Goal: Task Accomplishment & Management: Manage account settings

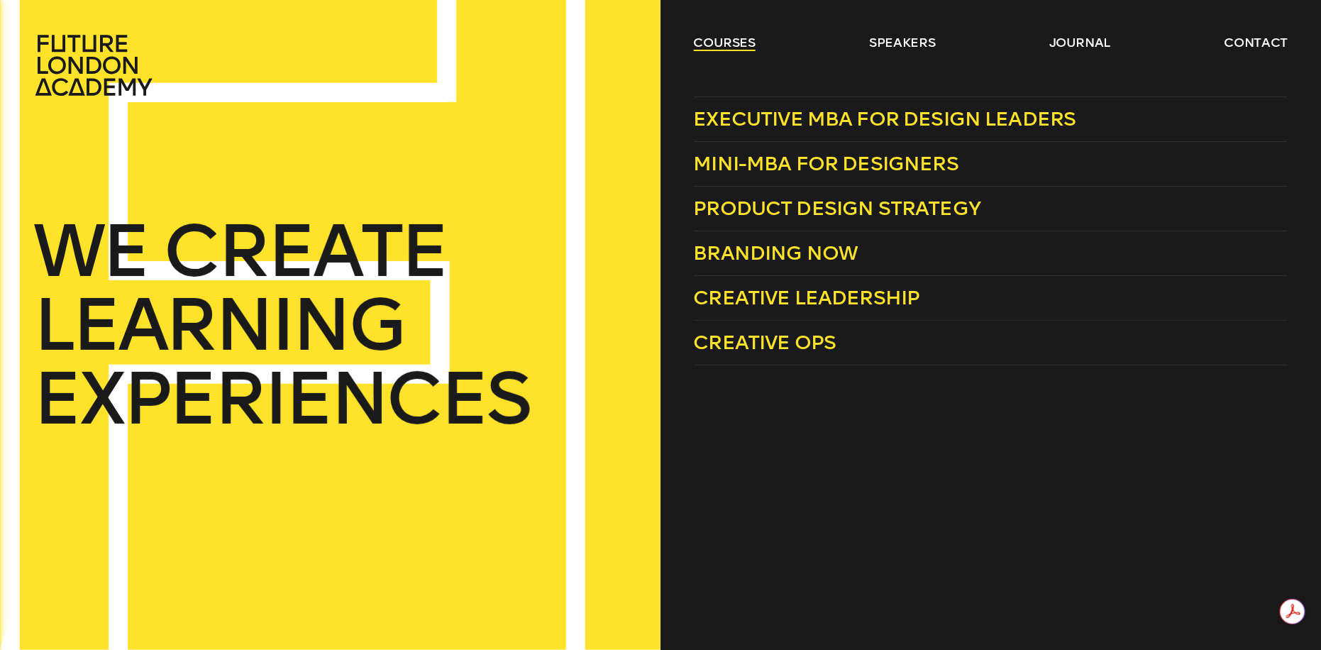
click at [729, 47] on link "courses" at bounding box center [725, 42] width 62 height 17
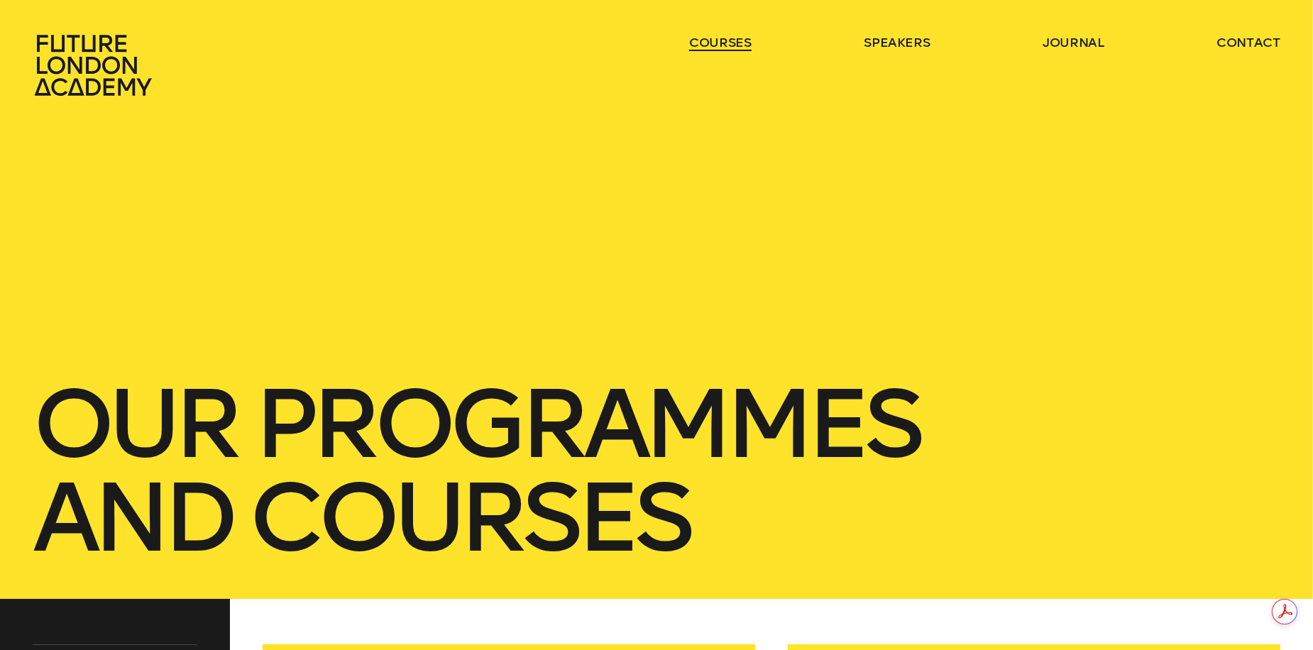
click at [722, 47] on link "courses" at bounding box center [720, 42] width 62 height 17
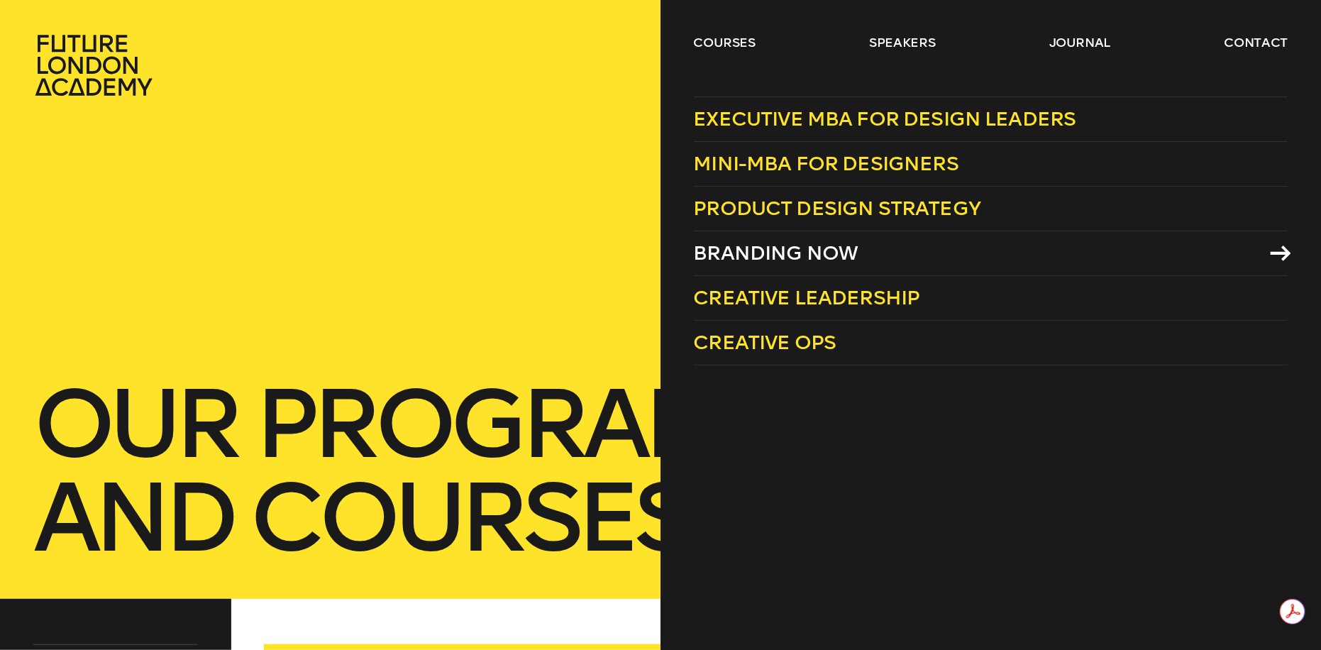
click at [785, 257] on span "Branding Now" at bounding box center [776, 252] width 165 height 23
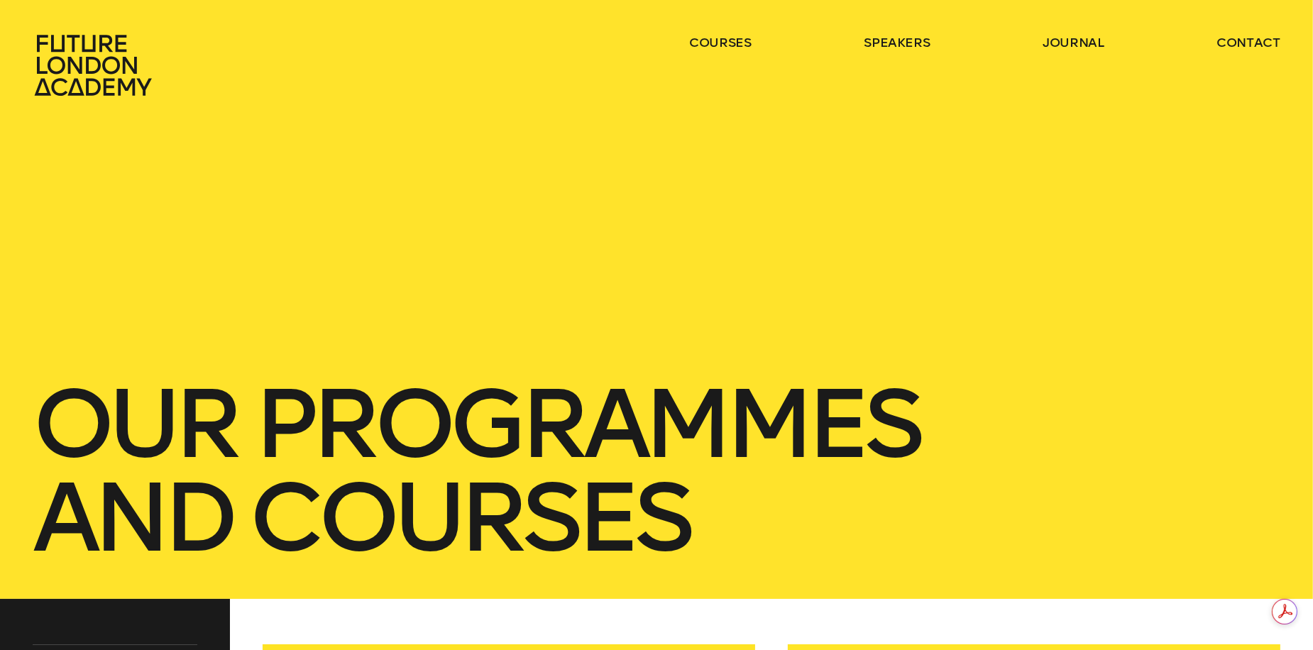
click at [715, 51] on ul "courses speakers journal contact" at bounding box center [984, 65] width 591 height 62
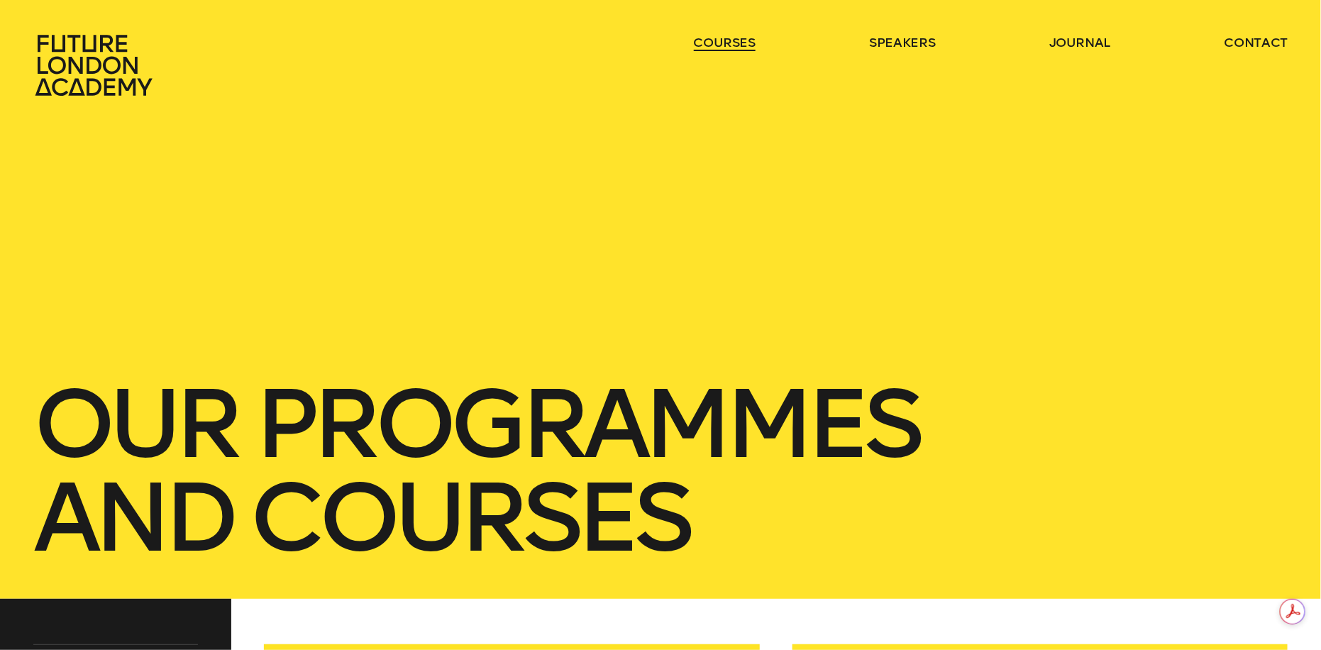
click at [721, 45] on link "courses" at bounding box center [725, 42] width 62 height 17
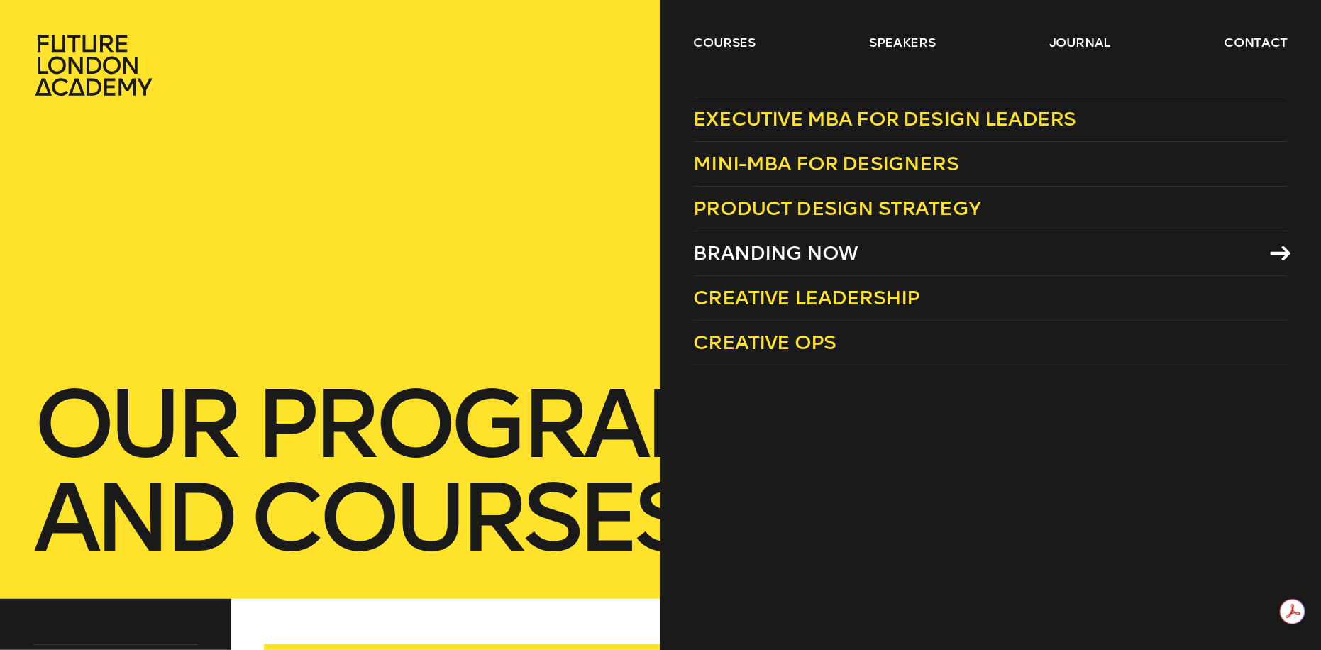
click at [783, 250] on span "Branding Now" at bounding box center [776, 252] width 165 height 23
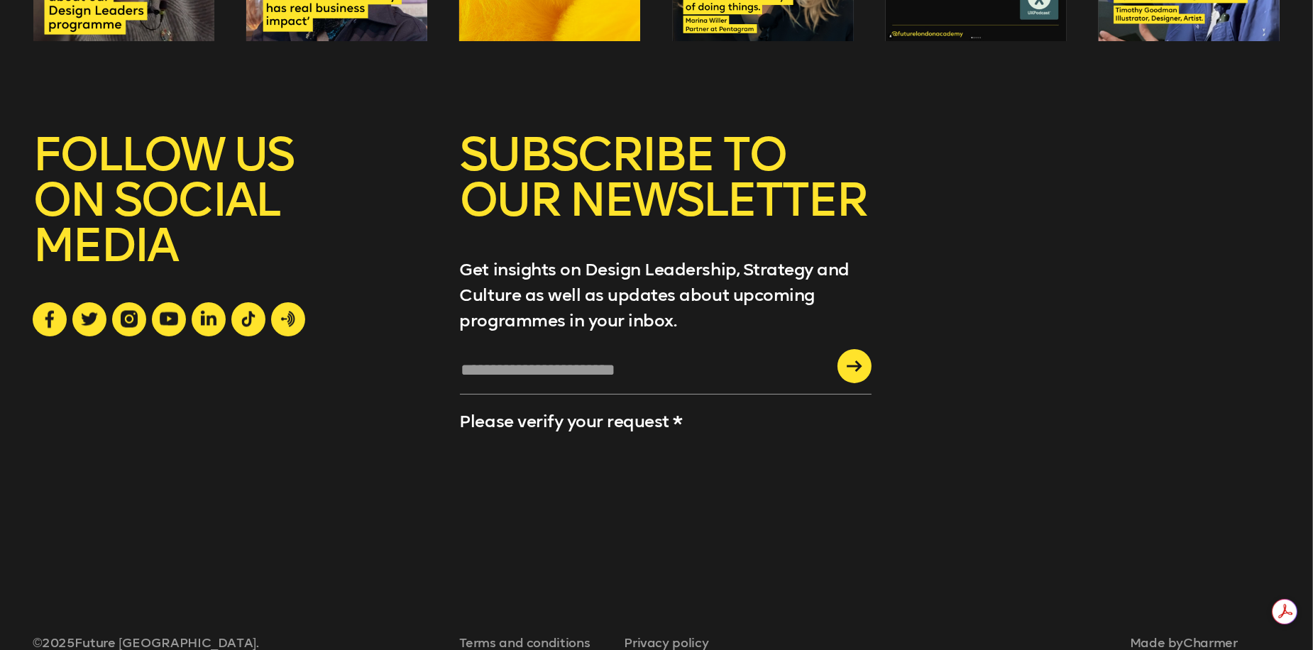
click at [692, 356] on input "text" at bounding box center [666, 375] width 412 height 38
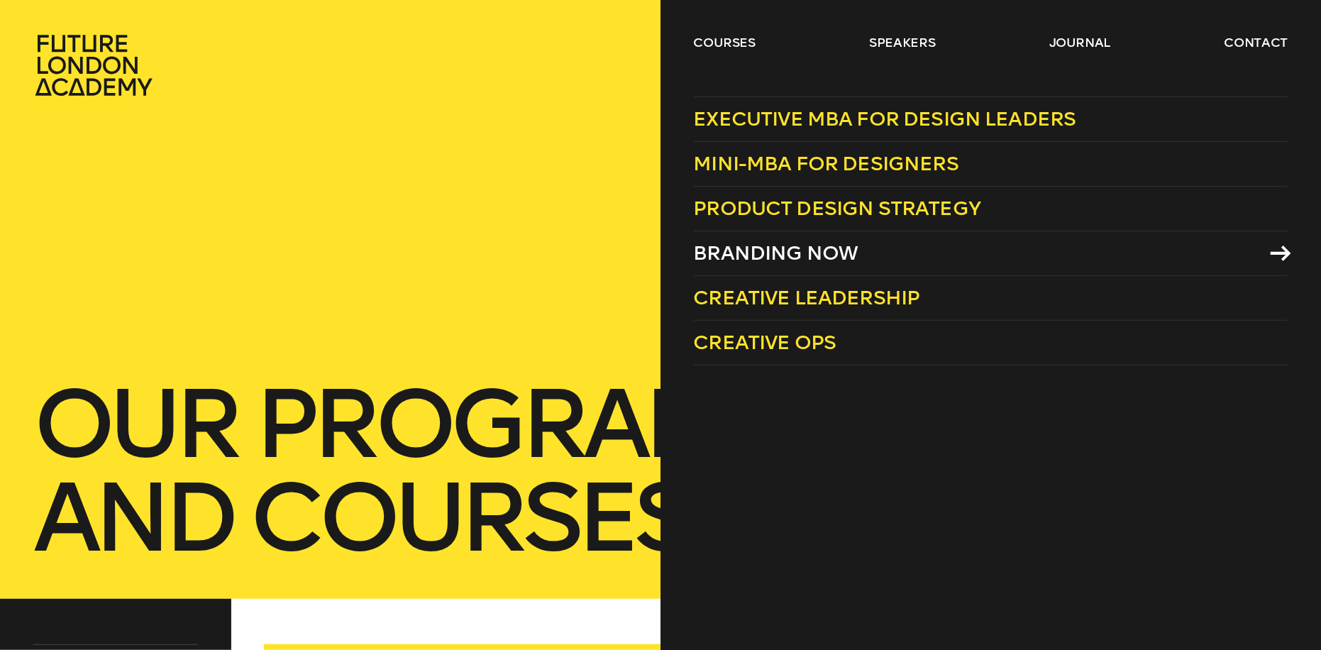
click at [754, 249] on span "Branding Now" at bounding box center [776, 252] width 165 height 23
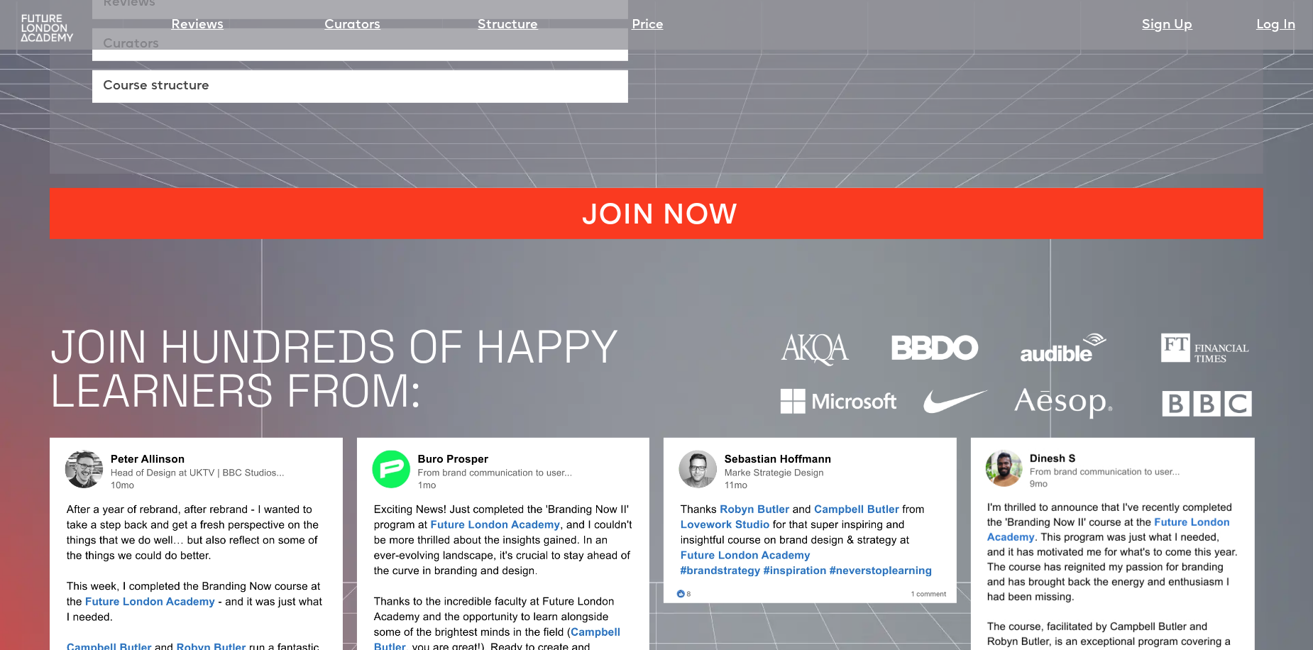
scroll to position [1135, 0]
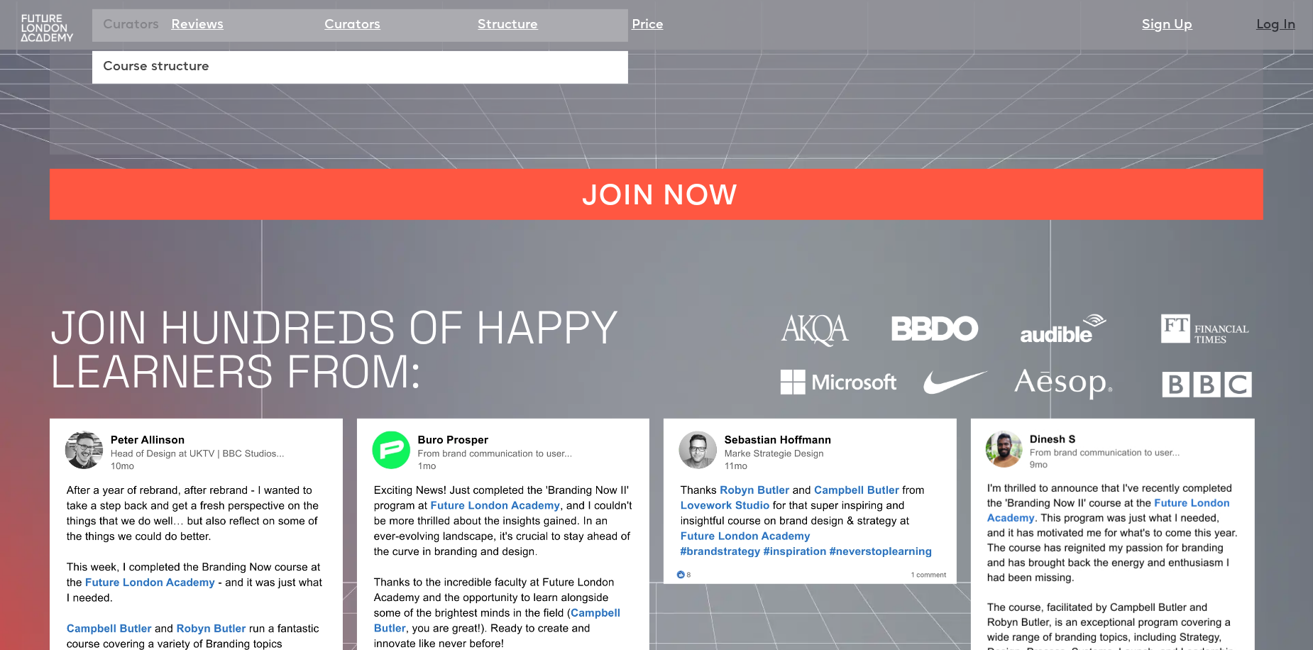
click at [1274, 26] on link "Log In" at bounding box center [1275, 26] width 39 height 20
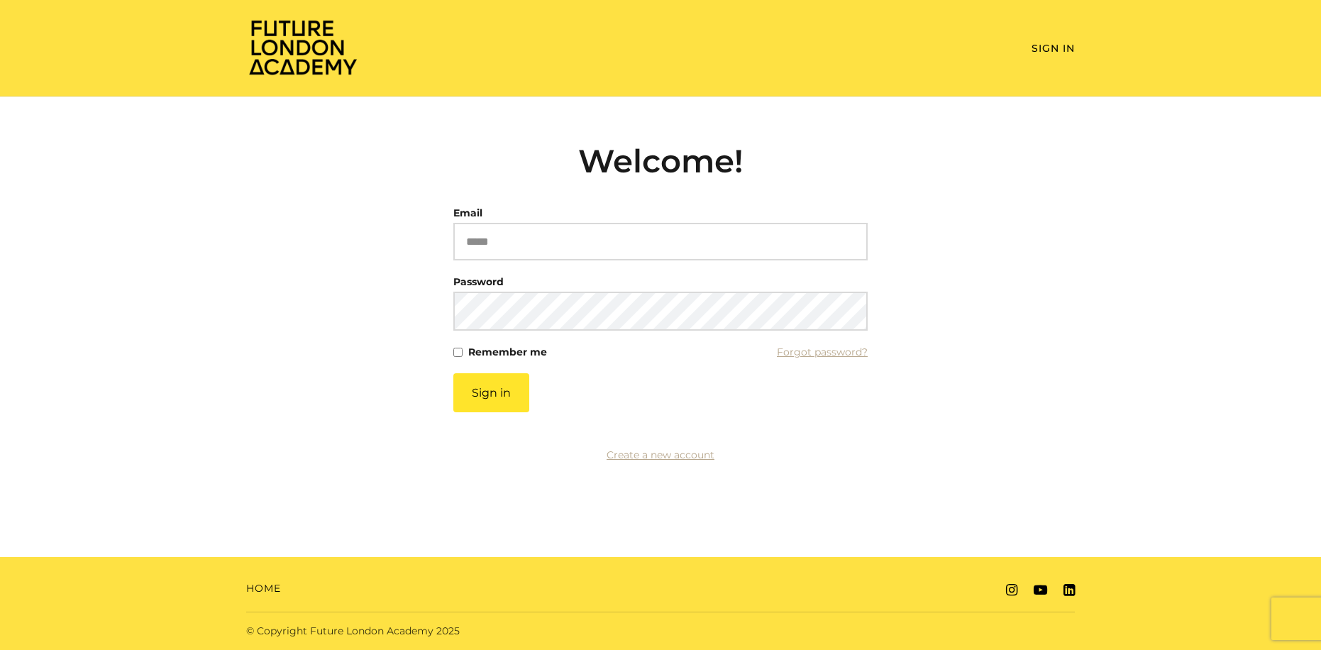
click at [546, 231] on input "Email" at bounding box center [660, 242] width 414 height 38
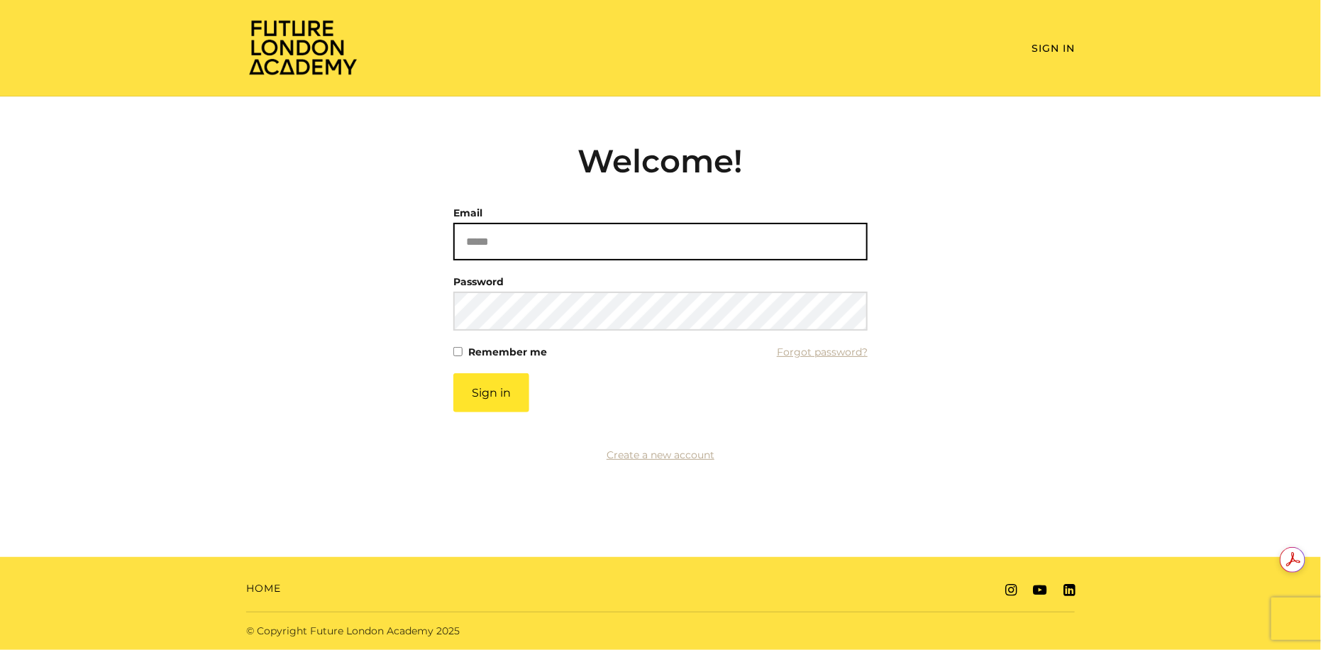
click at [504, 253] on input "Email" at bounding box center [660, 242] width 414 height 38
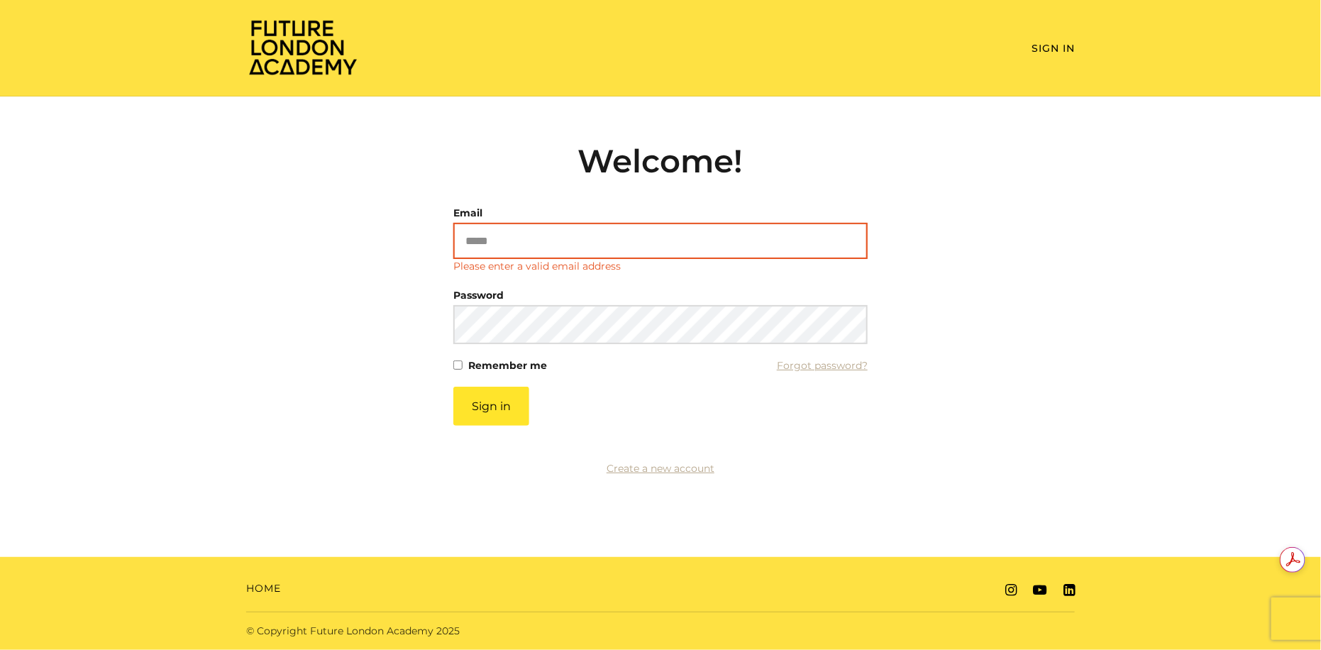
type input "**********"
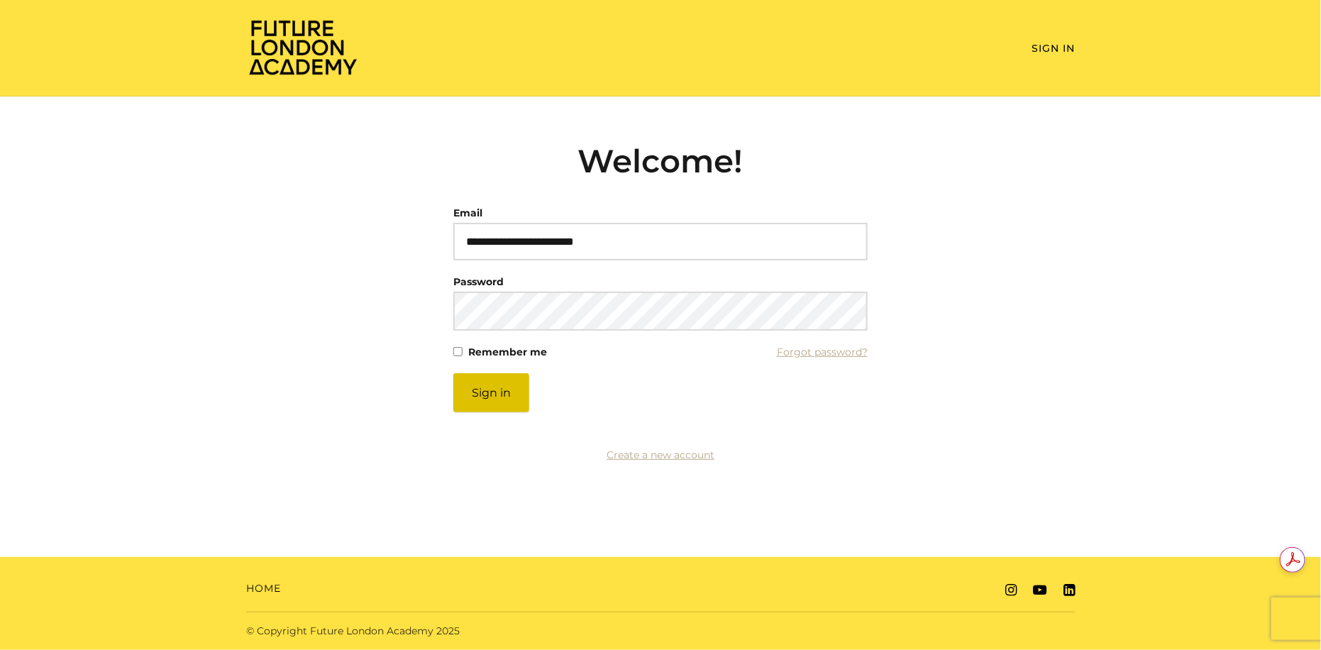
click at [480, 422] on article "**********" at bounding box center [660, 294] width 414 height 304
click at [495, 394] on button "Sign in" at bounding box center [491, 392] width 76 height 39
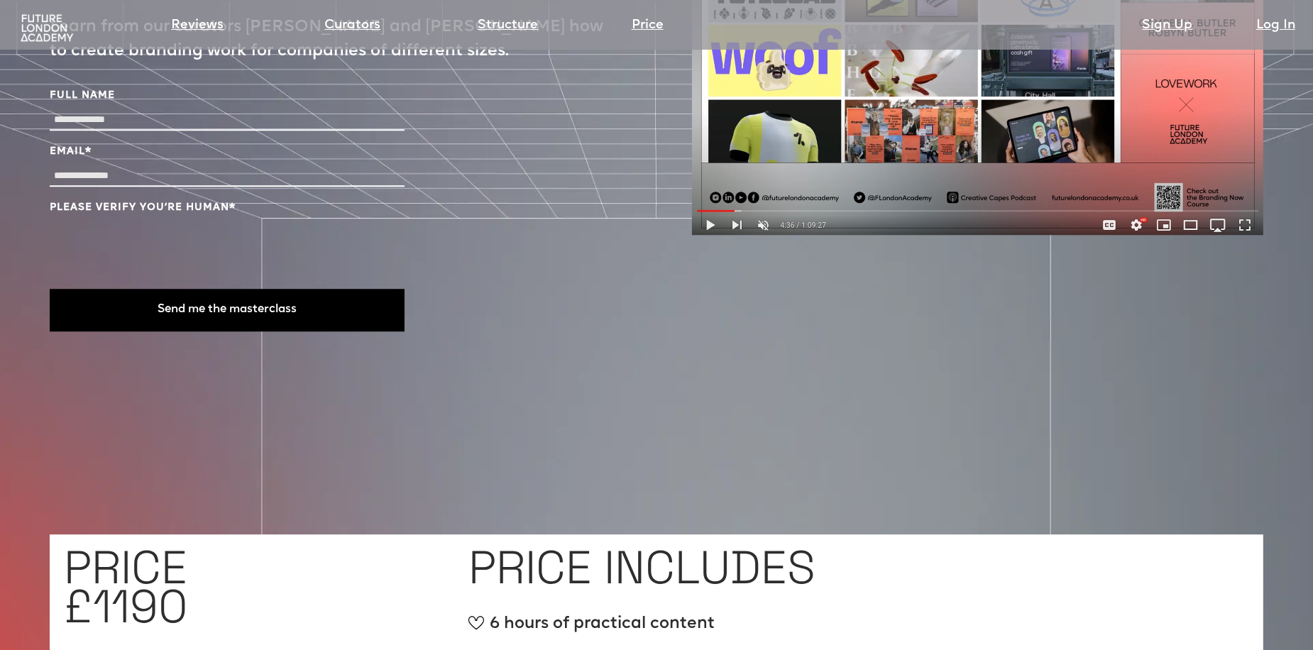
scroll to position [5222, 0]
